Goal: Find specific fact

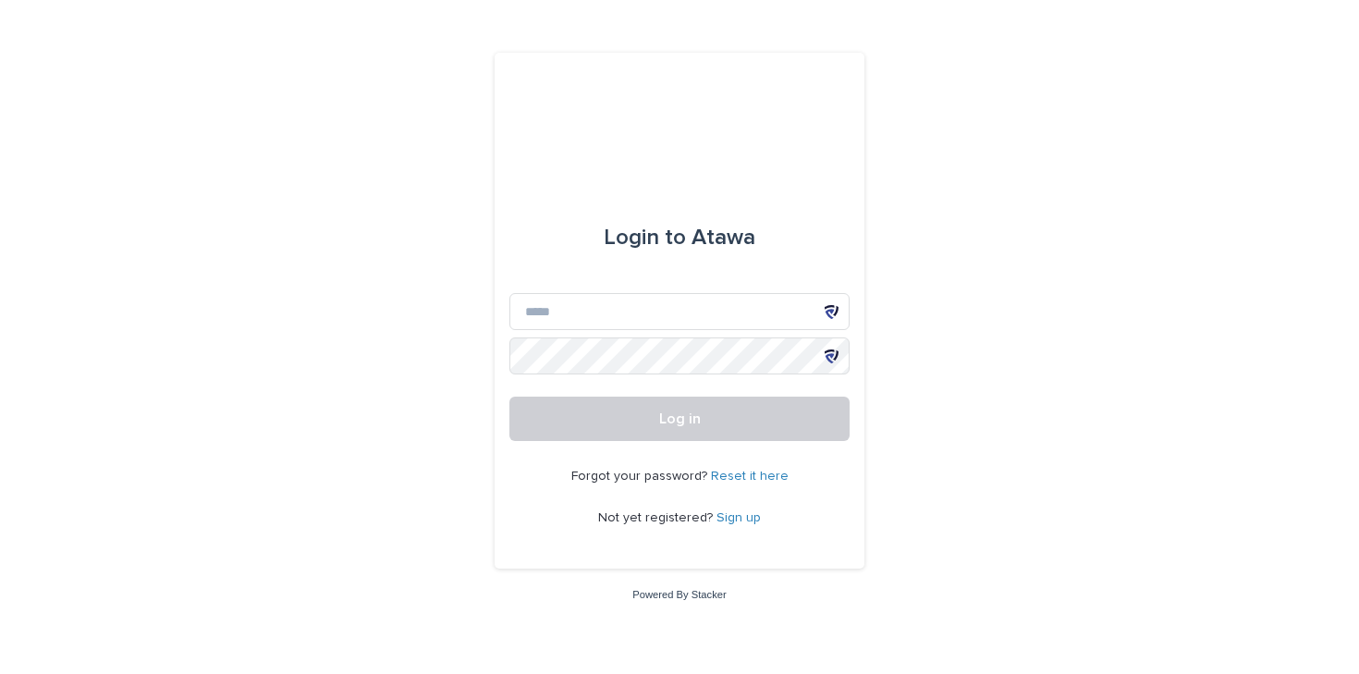
click at [828, 310] on icon at bounding box center [829, 314] width 9 height 10
click at [613, 316] on input "Email" at bounding box center [679, 311] width 340 height 37
click at [828, 319] on div at bounding box center [831, 311] width 37 height 37
click at [840, 215] on div "Login to Atawa" at bounding box center [679, 237] width 340 height 111
click at [668, 314] on input "Email" at bounding box center [679, 311] width 340 height 37
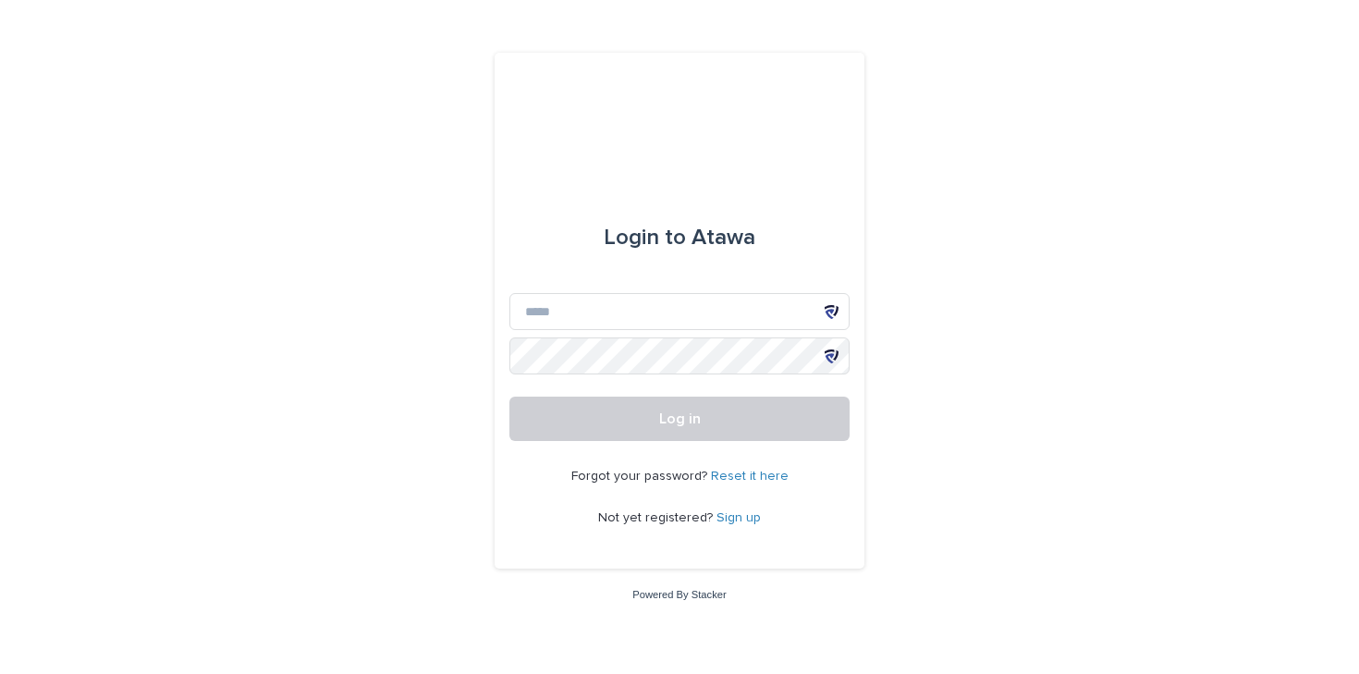
click at [829, 314] on icon at bounding box center [832, 312] width 14 height 14
click at [828, 310] on icon at bounding box center [829, 314] width 9 height 10
click at [823, 308] on div at bounding box center [831, 311] width 37 height 37
click at [550, 304] on input "Email" at bounding box center [679, 311] width 340 height 37
click at [844, 299] on div at bounding box center [831, 311] width 37 height 37
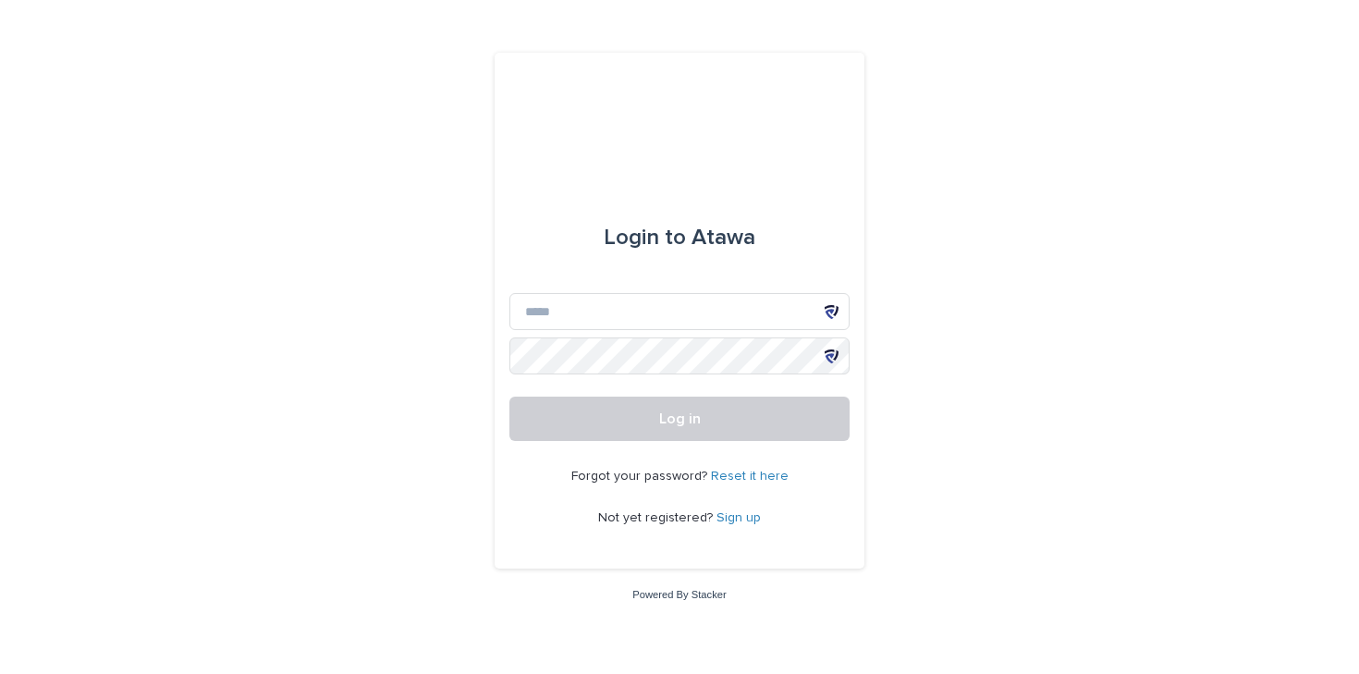
click at [820, 316] on div at bounding box center [831, 311] width 37 height 37
click at [829, 309] on icon at bounding box center [832, 312] width 14 height 14
click at [829, 316] on icon at bounding box center [829, 314] width 9 height 10
click at [788, 271] on div "Login to Atawa" at bounding box center [679, 237] width 340 height 111
click at [906, 357] on div "Login to Atawa Email Password Log in Forgot your password? Reset it here Not ye…" at bounding box center [679, 337] width 1359 height 674
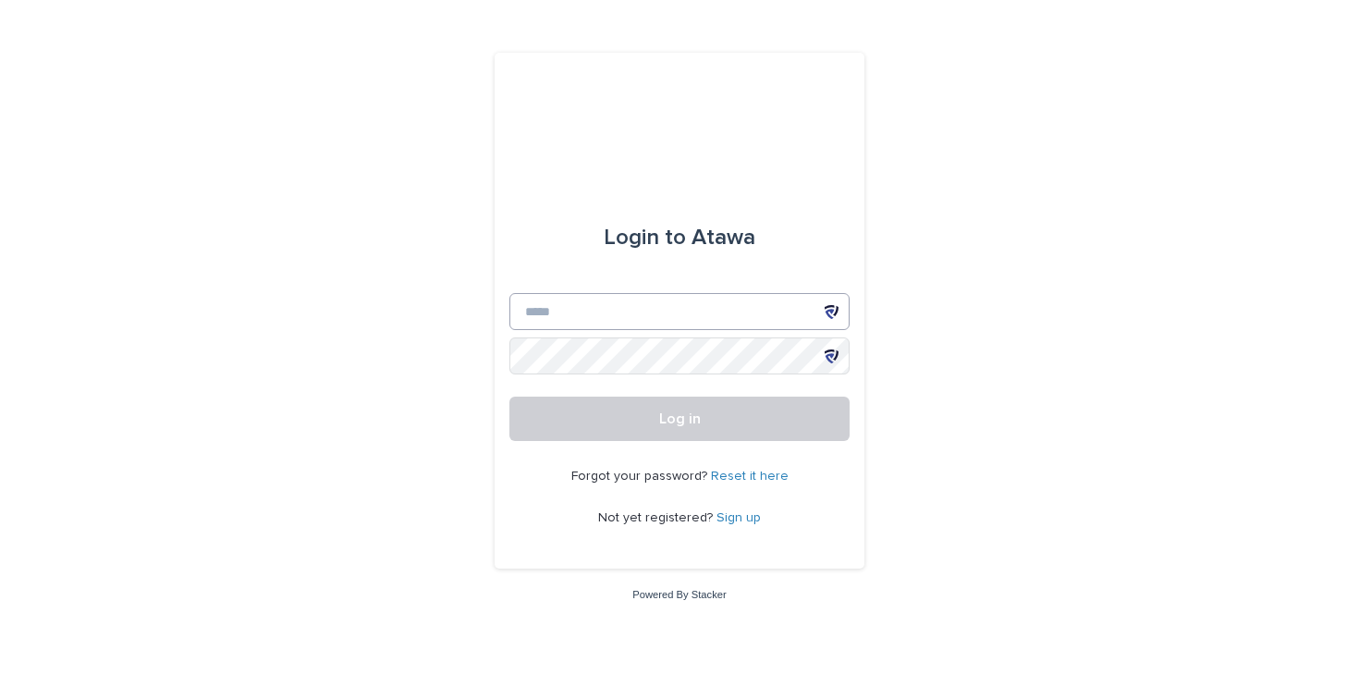
type input "**********"
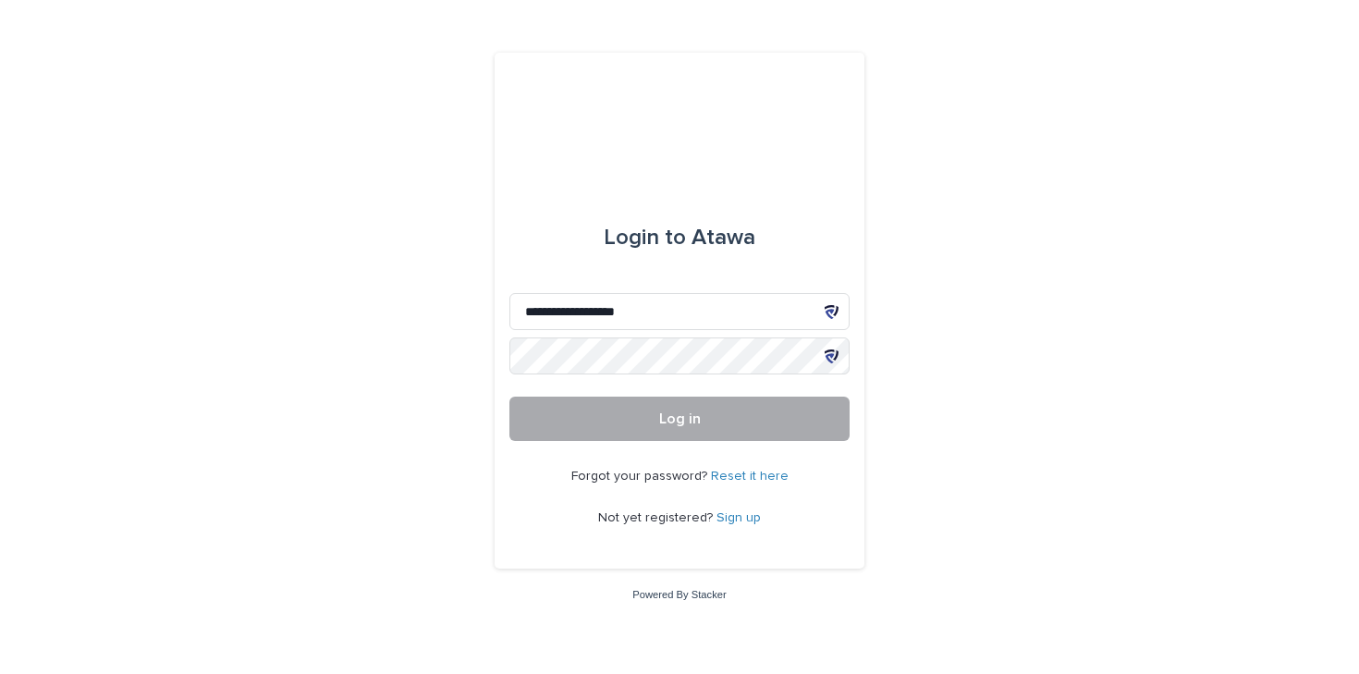
click at [720, 419] on button "Log in" at bounding box center [679, 419] width 340 height 44
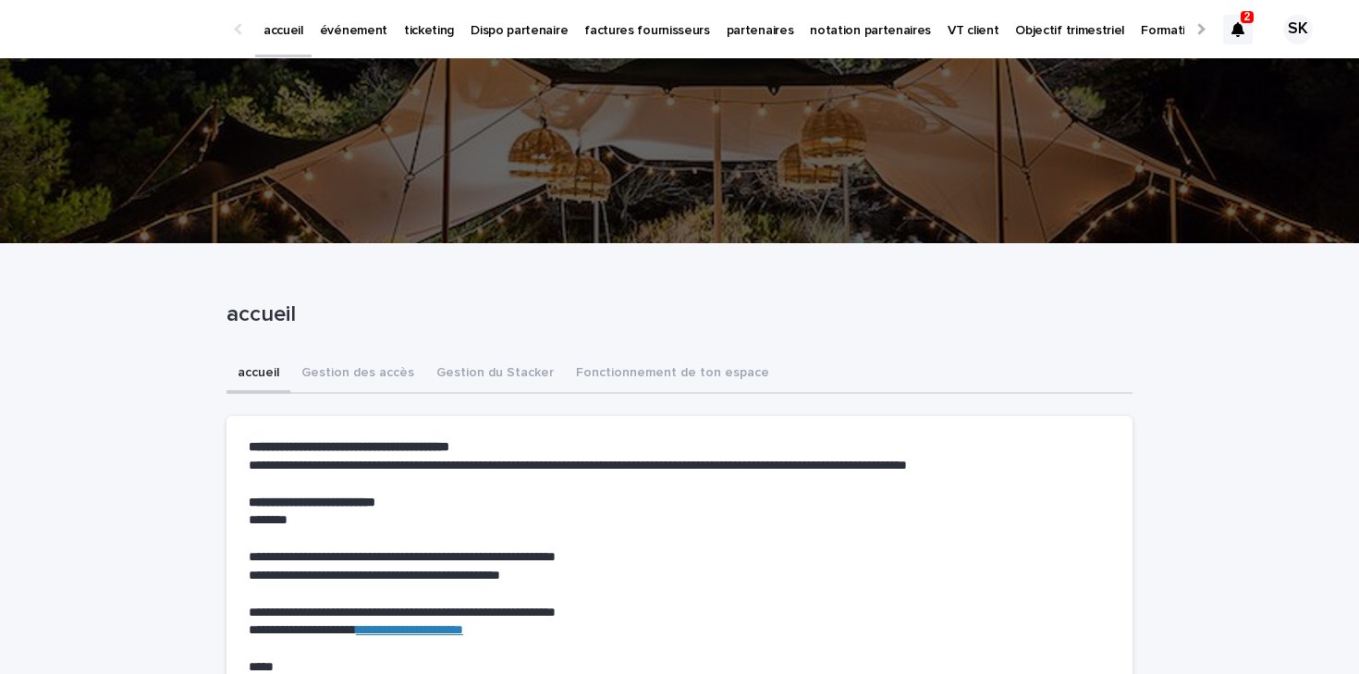
click at [350, 28] on p "événement" at bounding box center [353, 19] width 67 height 39
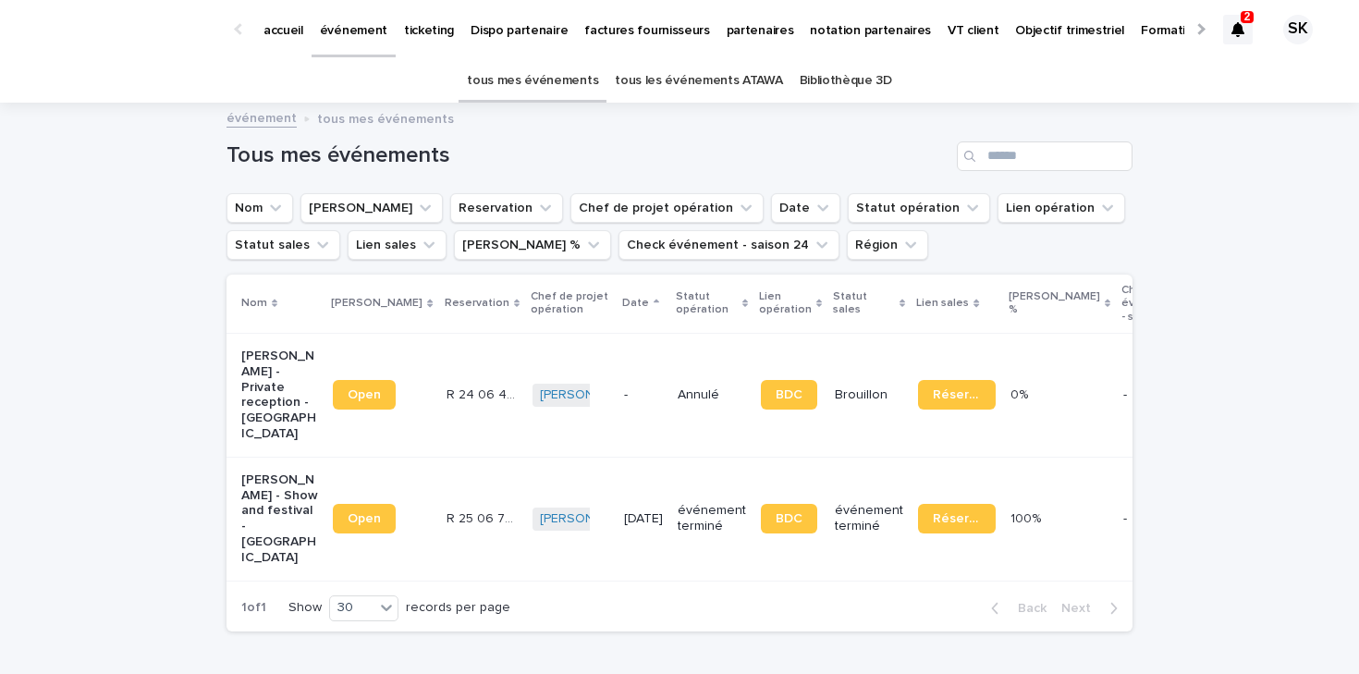
click at [722, 80] on link "tous les événements ATAWA" at bounding box center [698, 80] width 167 height 43
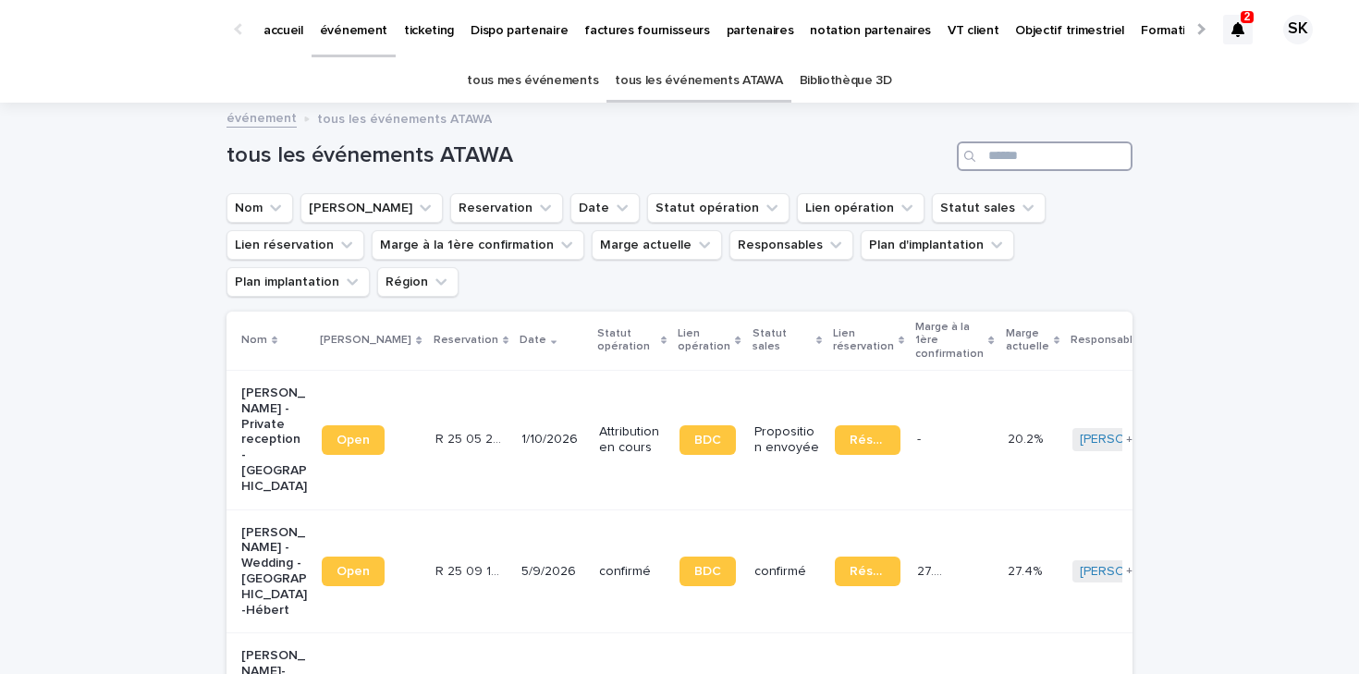
click at [1006, 154] on input "Search" at bounding box center [1045, 156] width 176 height 30
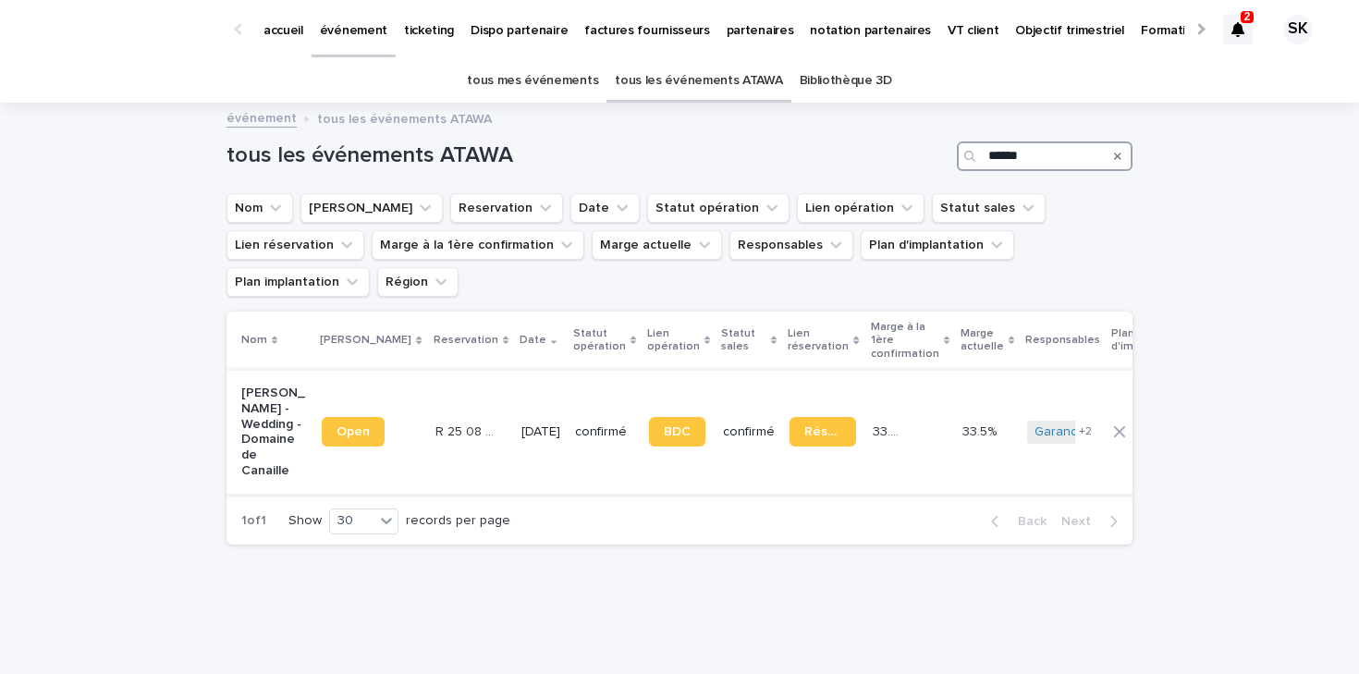
type input "******"
click at [348, 425] on span "Open" at bounding box center [353, 431] width 33 height 13
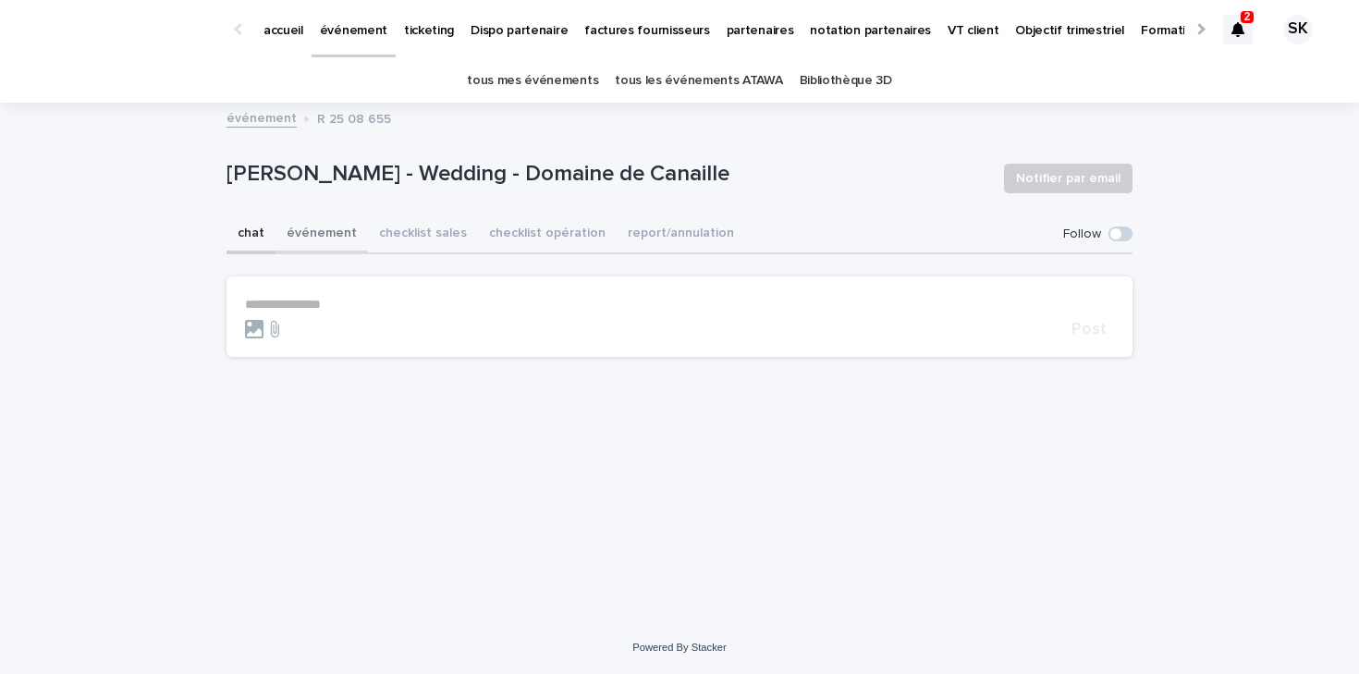
click at [322, 236] on button "événement" at bounding box center [322, 234] width 92 height 39
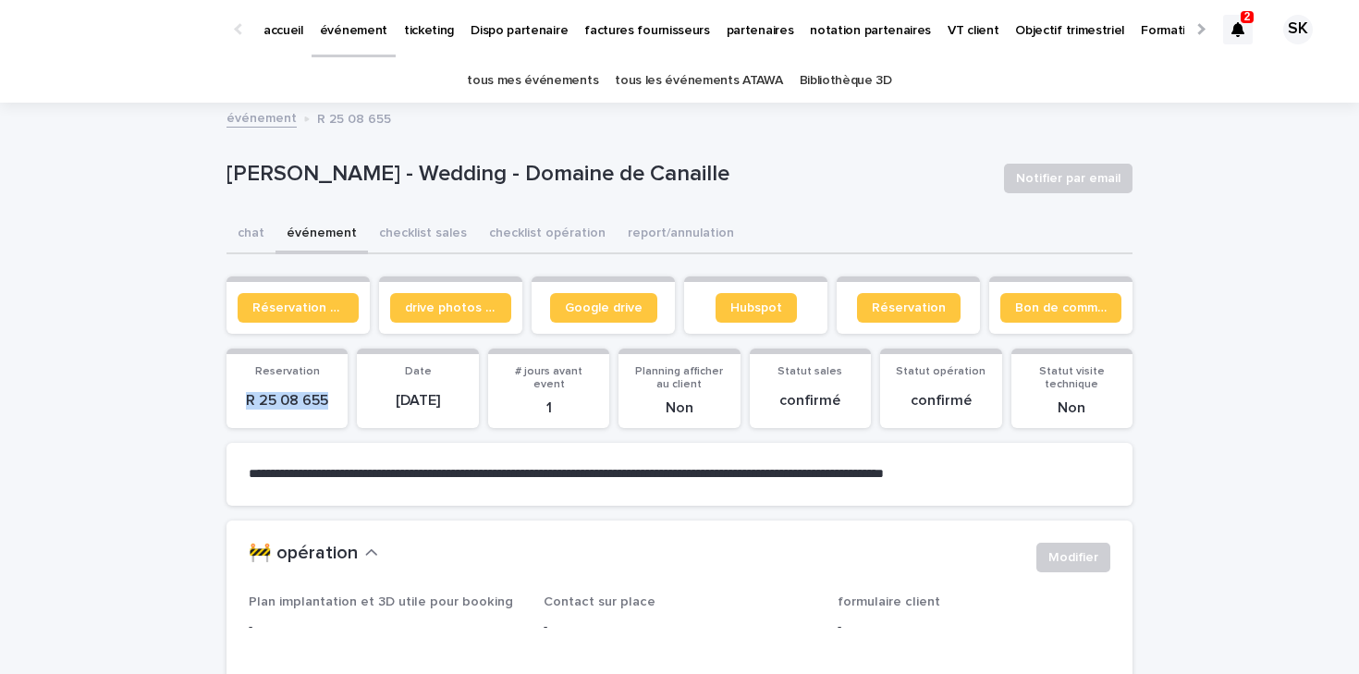
drag, startPoint x: 338, startPoint y: 398, endPoint x: 221, endPoint y: 392, distance: 117.6
copy p "R 25 08 655"
